Goal: Check status: Check status

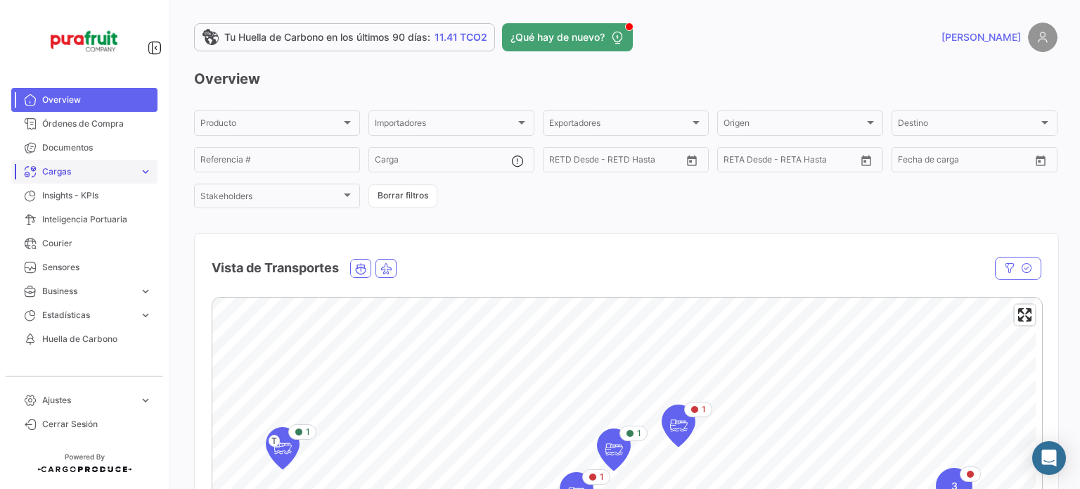
click at [81, 174] on span "Cargas" at bounding box center [87, 171] width 91 height 13
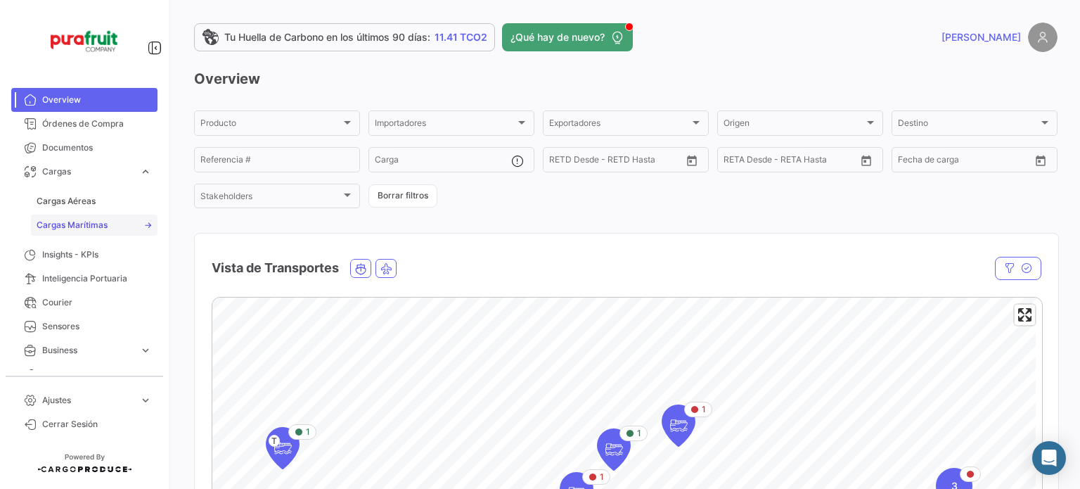
click at [65, 216] on link "Cargas Marítimas" at bounding box center [94, 225] width 127 height 21
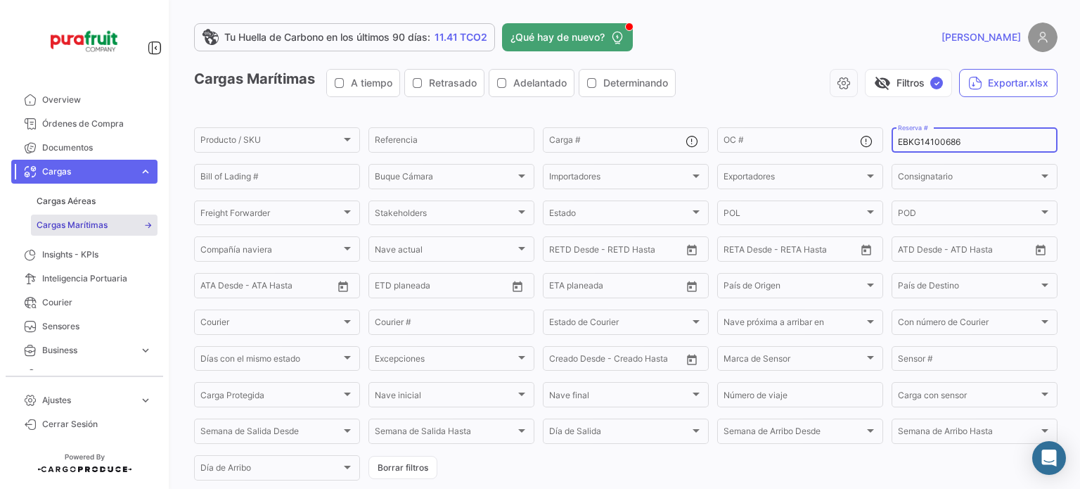
click at [917, 140] on input "EBKG14100686" at bounding box center [974, 142] width 153 height 10
paste input "6427613860"
type input "6427613860"
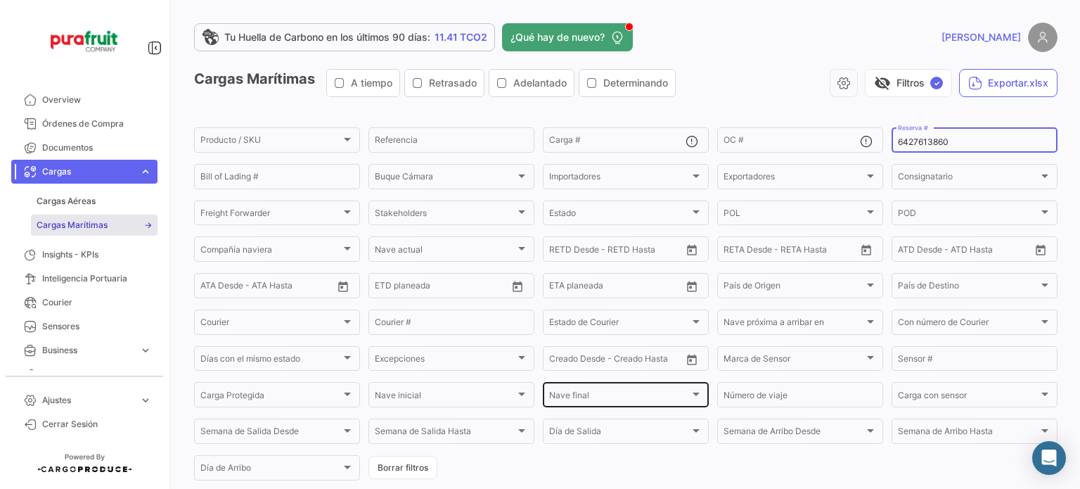
scroll to position [155, 0]
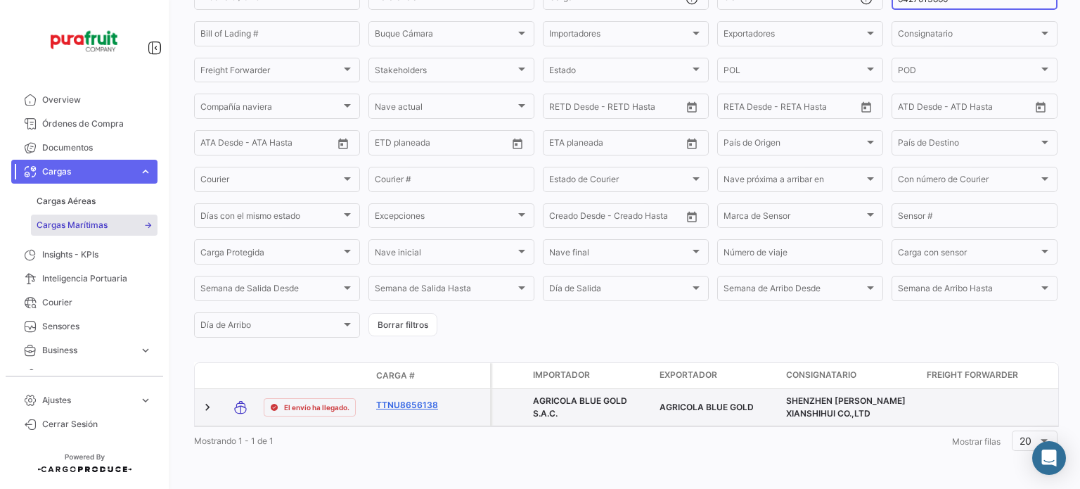
click at [395, 399] on link "TTNU8656138" at bounding box center [412, 405] width 73 height 13
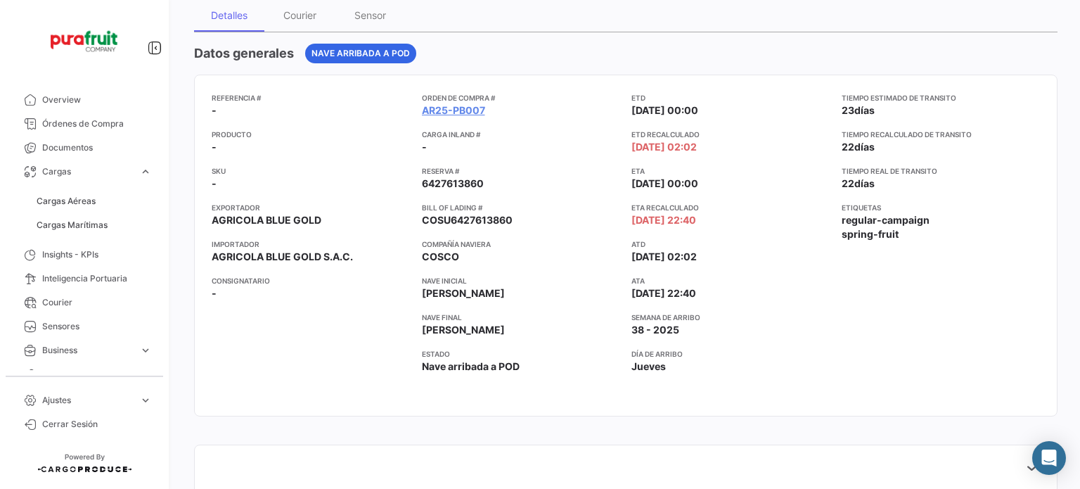
scroll to position [422, 0]
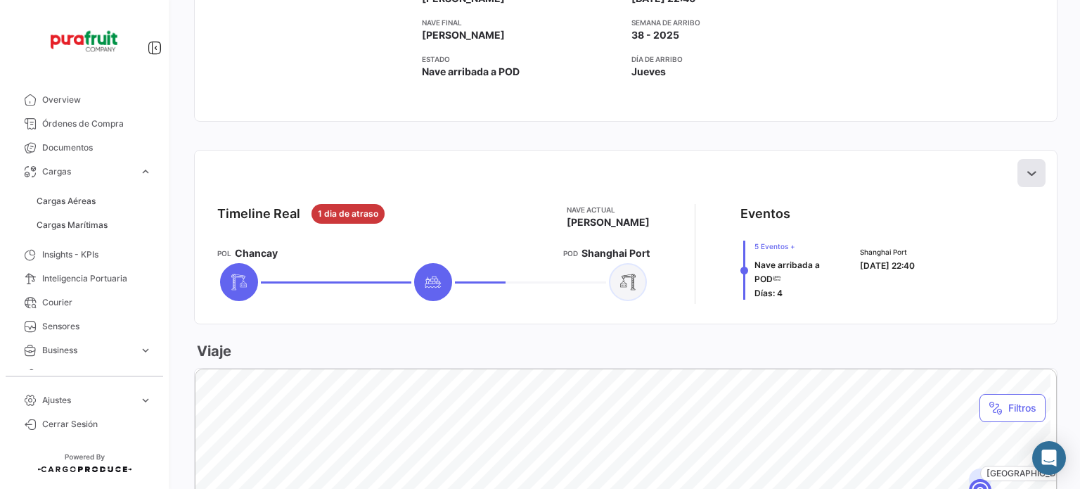
click at [1025, 174] on icon at bounding box center [1032, 173] width 14 height 14
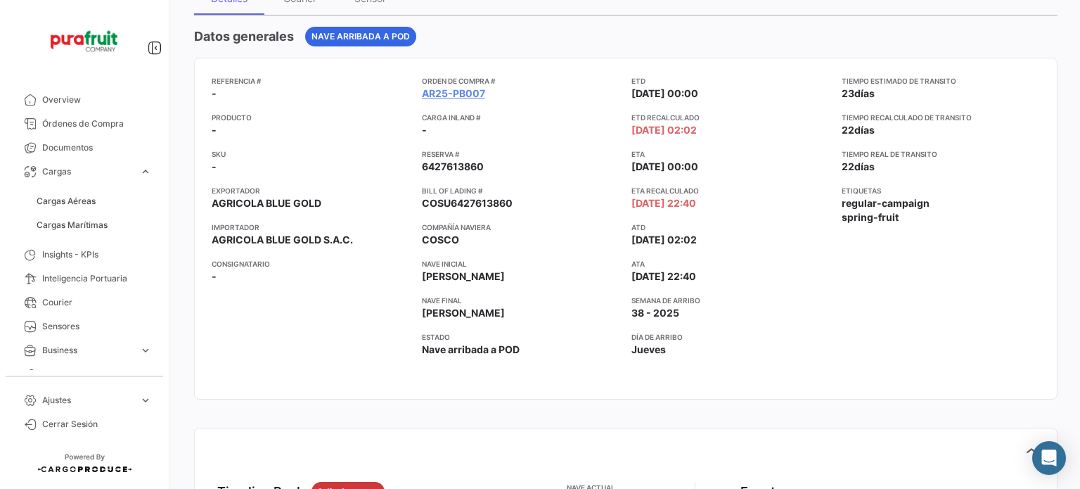
scroll to position [0, 0]
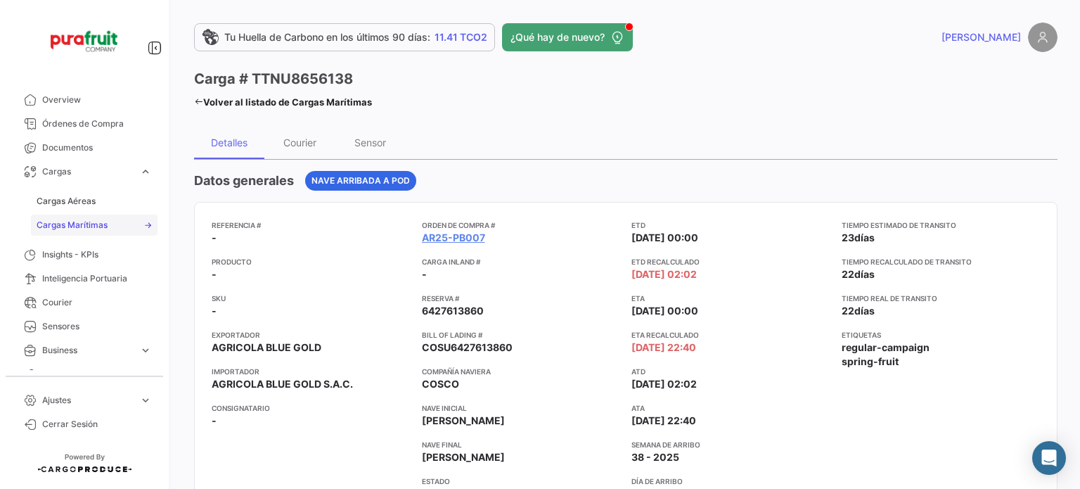
click at [80, 222] on span "Cargas Marítimas" at bounding box center [72, 225] width 71 height 13
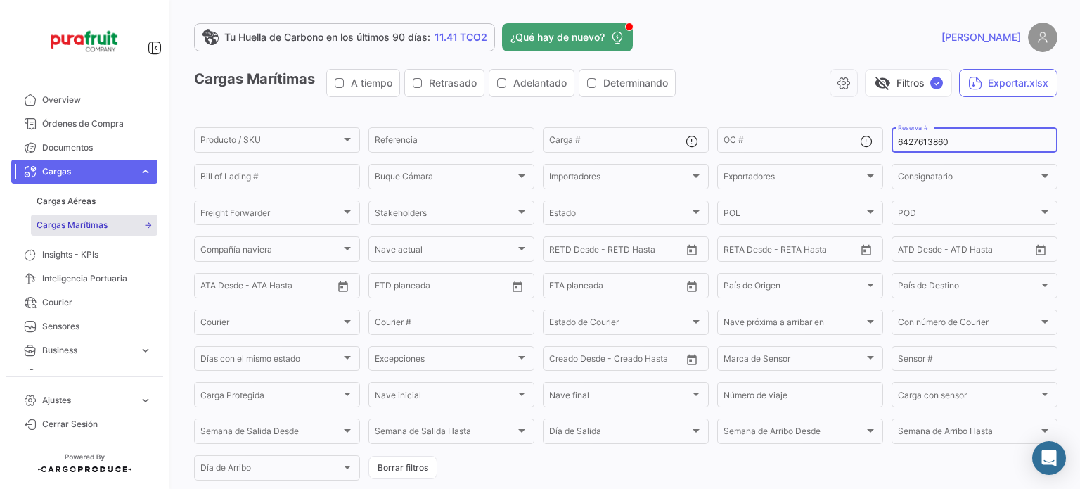
click at [898, 147] on input "6427613860" at bounding box center [974, 142] width 153 height 10
paste input "ZIMULMA00013029"
type input "ZIMULMA00013029"
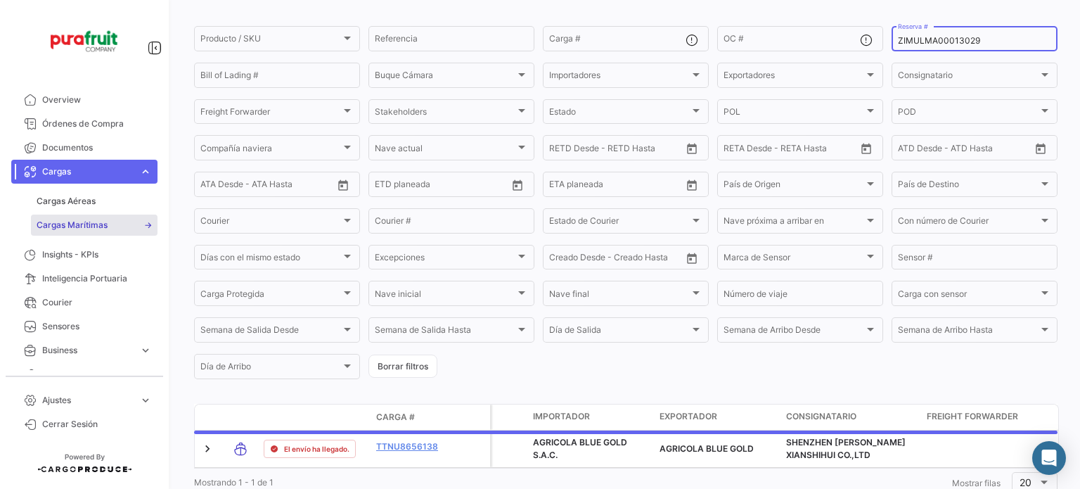
scroll to position [155, 0]
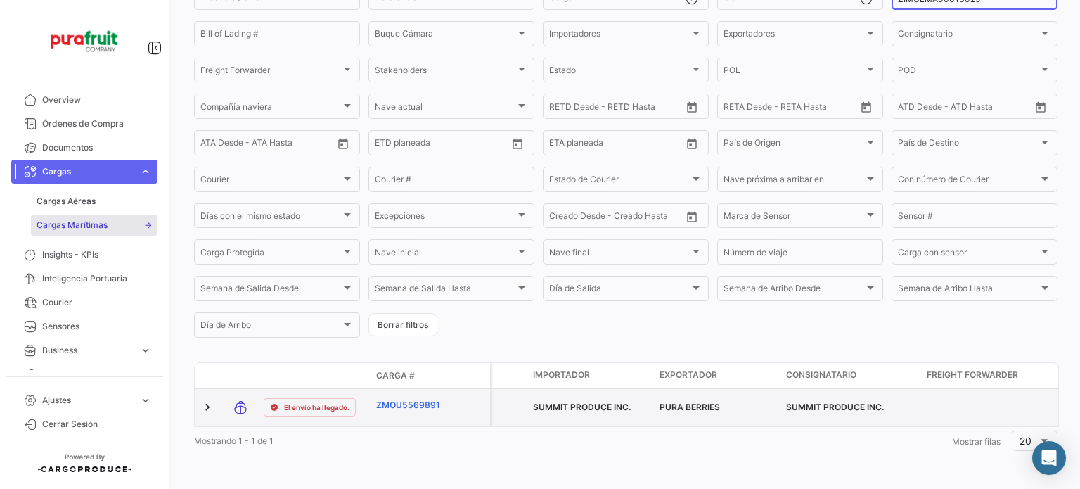
click at [411, 399] on link "ZMOU5569891" at bounding box center [412, 405] width 73 height 13
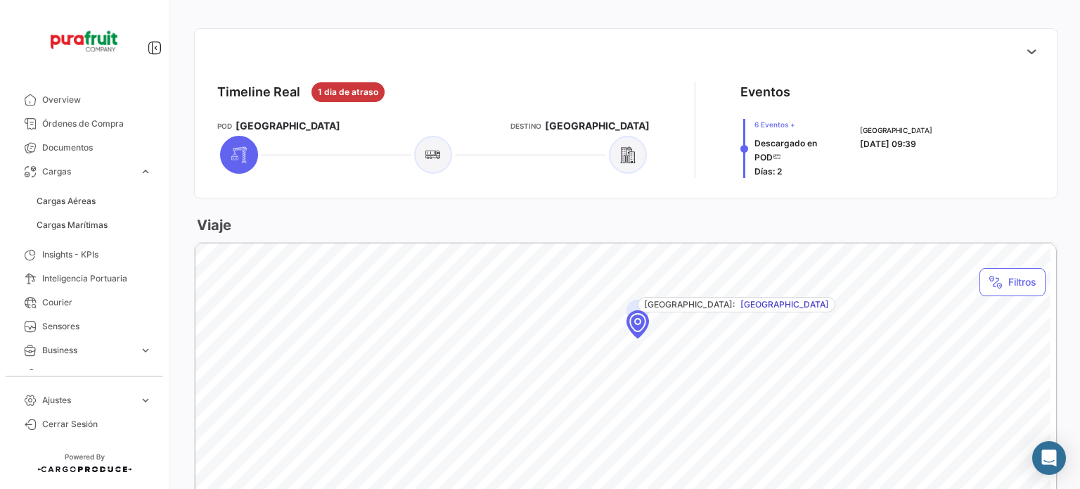
scroll to position [563, 0]
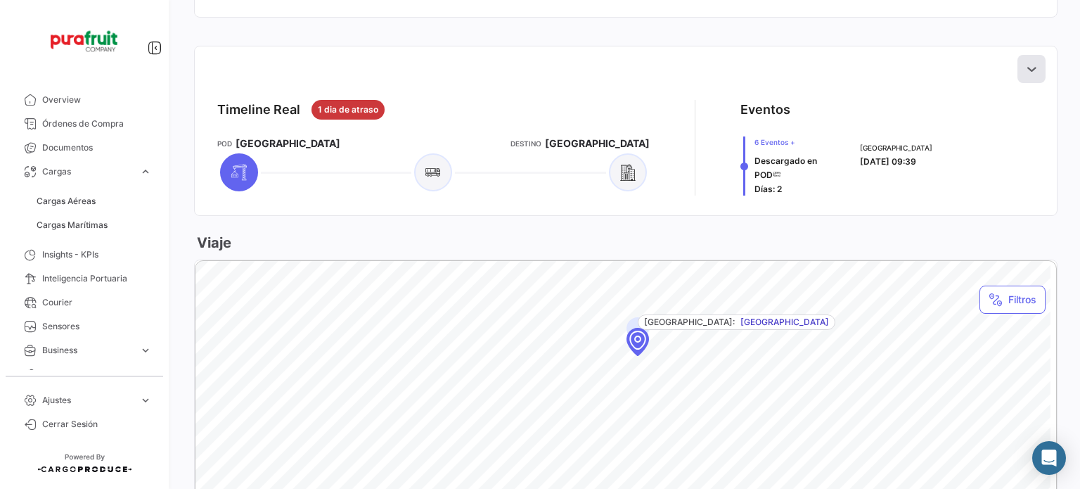
click at [1025, 75] on icon at bounding box center [1032, 69] width 14 height 14
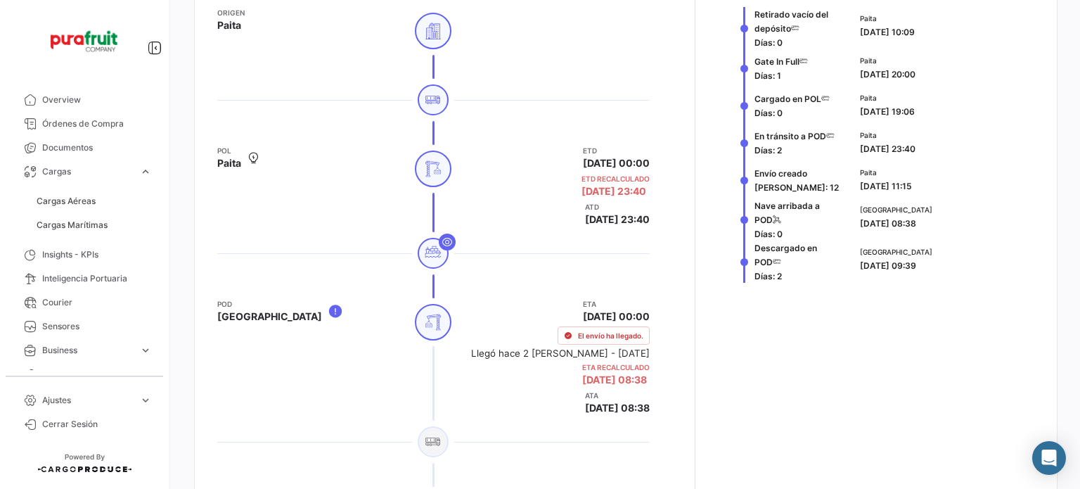
scroll to position [774, 0]
